Goal: Find specific page/section: Find specific page/section

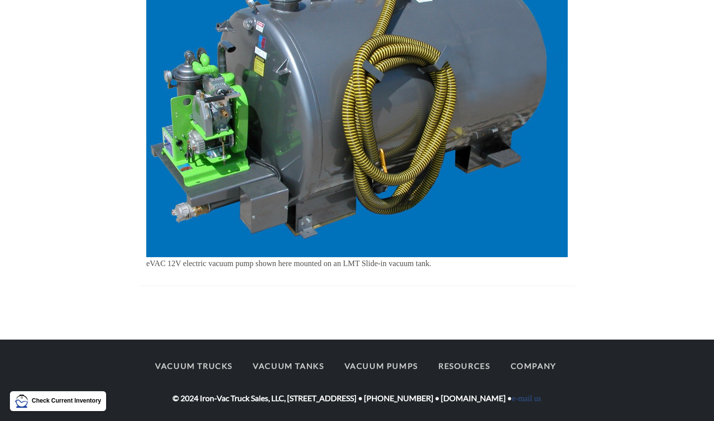
scroll to position [923, 0]
click at [380, 355] on link "Vacuum Pumps" at bounding box center [380, 365] width 91 height 21
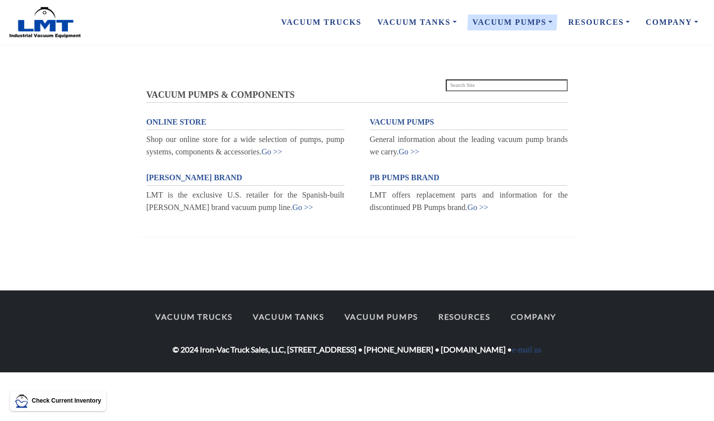
click at [188, 121] on span "ONLINE STORE" at bounding box center [176, 122] width 60 height 8
click at [401, 123] on span "VACUUM PUMPS" at bounding box center [402, 122] width 64 height 8
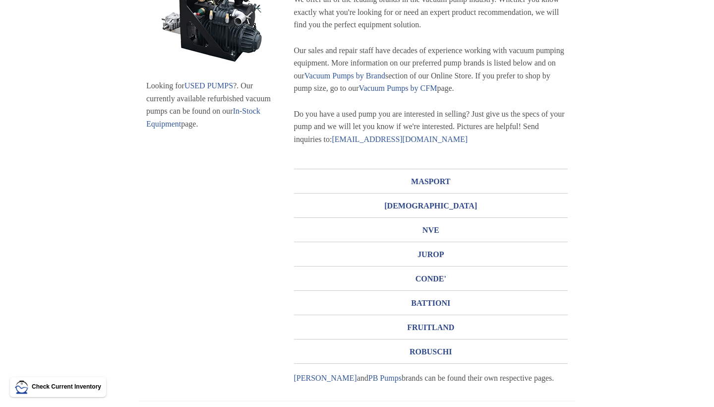
scroll to position [145, 0]
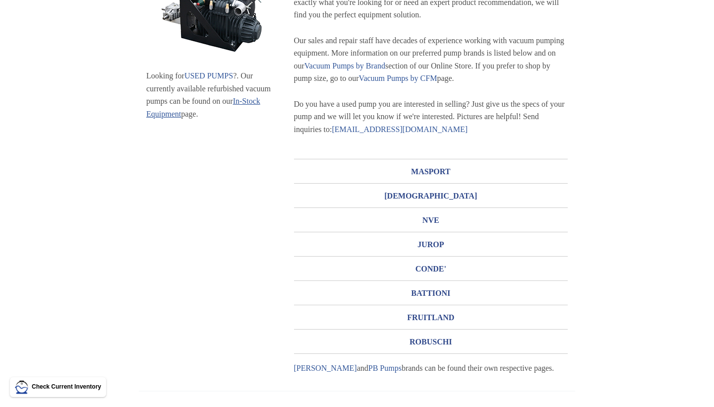
click at [183, 113] on link "In-Stock Equipment" at bounding box center [203, 107] width 114 height 21
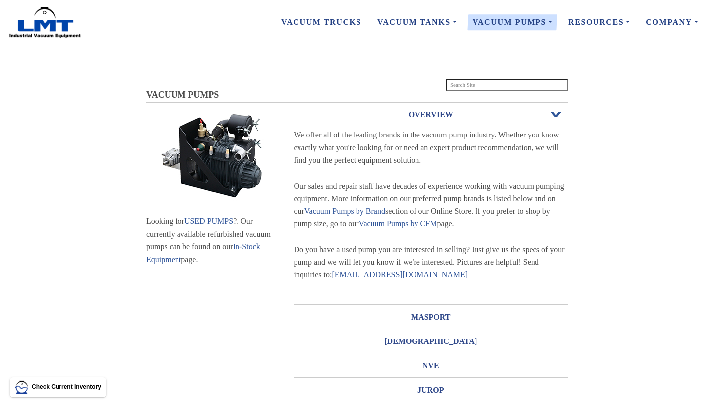
scroll to position [0, 0]
